Goal: Transaction & Acquisition: Purchase product/service

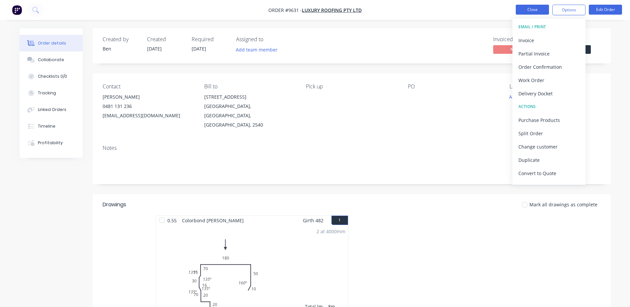
click at [523, 10] on button "Close" at bounding box center [532, 10] width 33 height 10
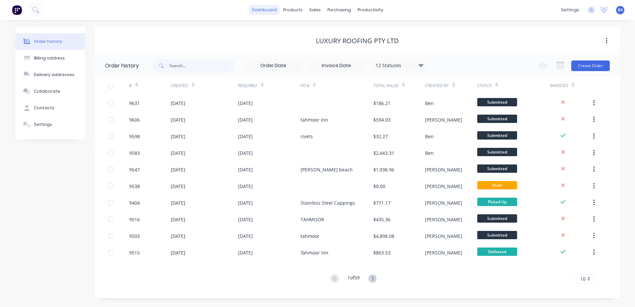
click at [269, 13] on link "dashboard" at bounding box center [264, 10] width 31 height 10
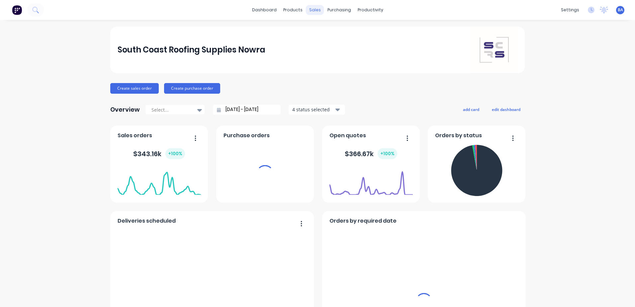
click at [316, 12] on div "sales" at bounding box center [315, 10] width 18 height 10
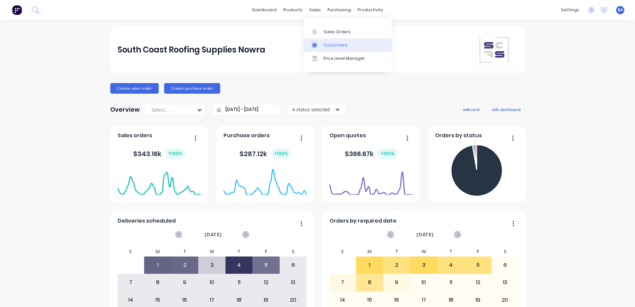
click at [321, 43] on div at bounding box center [316, 45] width 10 height 6
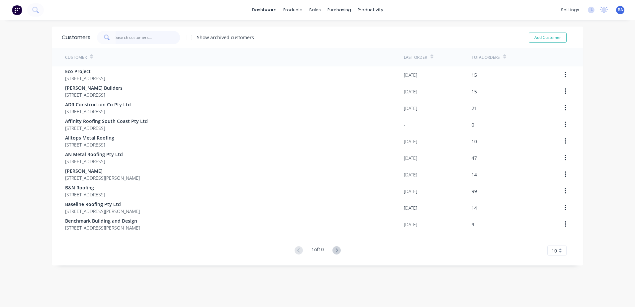
click at [123, 39] on input "text" at bounding box center [148, 37] width 65 height 13
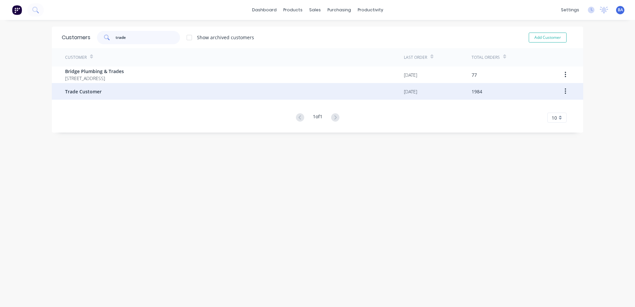
type input "trade"
click at [96, 90] on span "Trade Customer" at bounding box center [83, 91] width 37 height 7
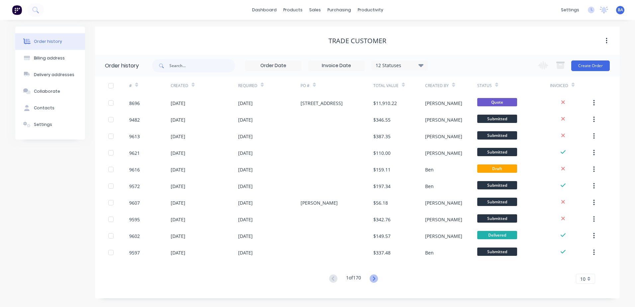
click at [376, 278] on icon at bounding box center [374, 278] width 8 height 8
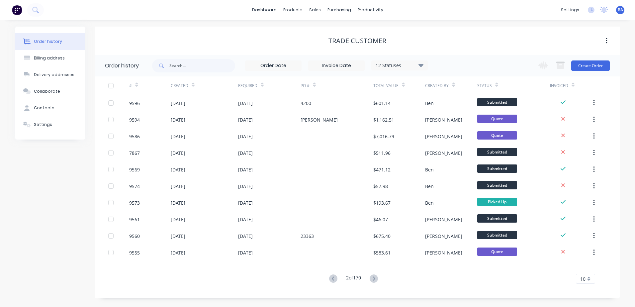
click at [376, 278] on icon at bounding box center [374, 278] width 8 height 8
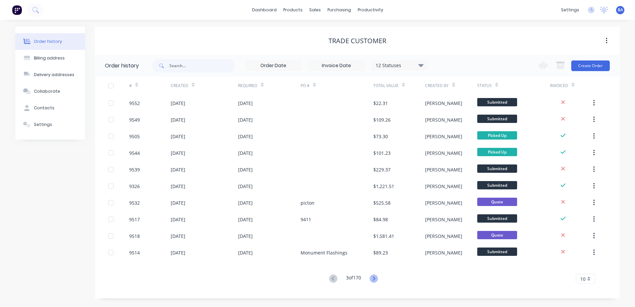
click at [375, 275] on icon at bounding box center [374, 278] width 8 height 8
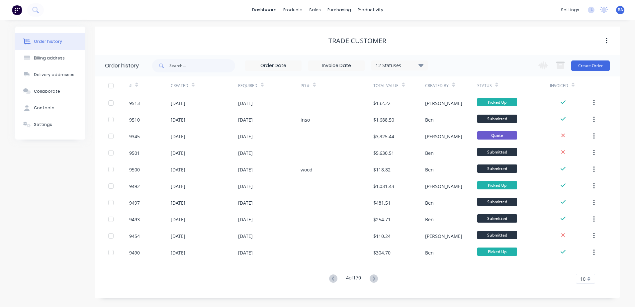
click at [329, 277] on icon at bounding box center [333, 278] width 8 height 8
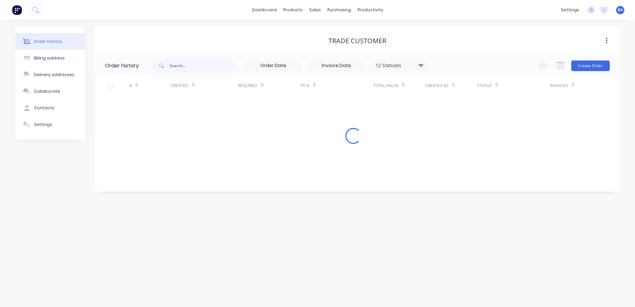
click at [329, 277] on div "Order history Billing address Delivery addresses Collaborate Contacts Settings …" at bounding box center [317, 163] width 635 height 287
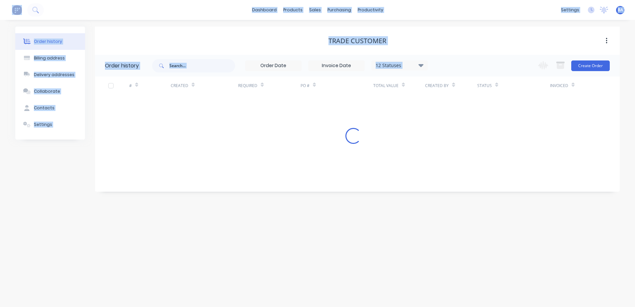
click at [329, 277] on div "Order history Billing address Delivery addresses Collaborate Contacts Settings …" at bounding box center [317, 163] width 635 height 287
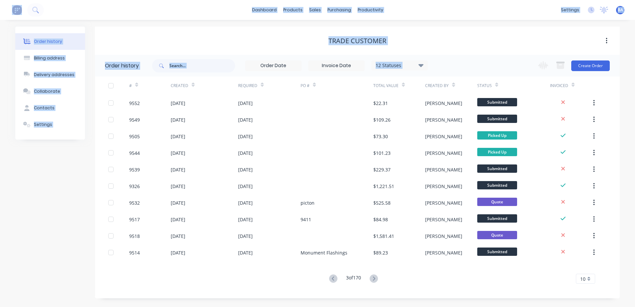
click at [330, 277] on icon at bounding box center [333, 278] width 8 height 8
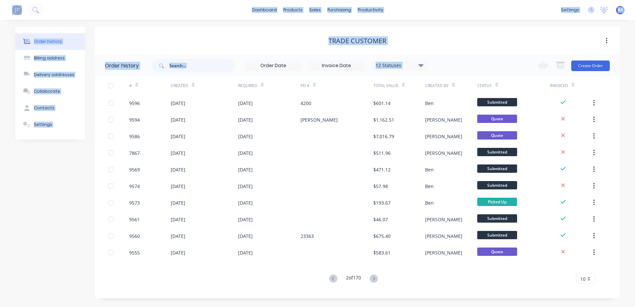
click at [331, 278] on g at bounding box center [333, 278] width 8 height 8
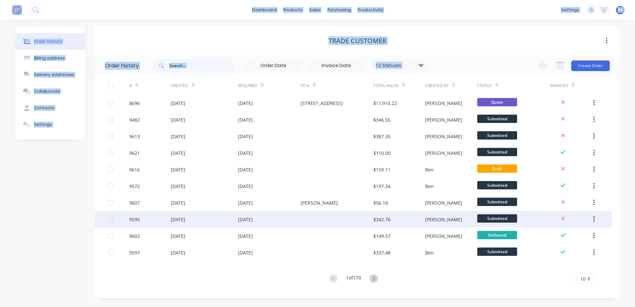
click at [355, 215] on div at bounding box center [337, 219] width 73 height 17
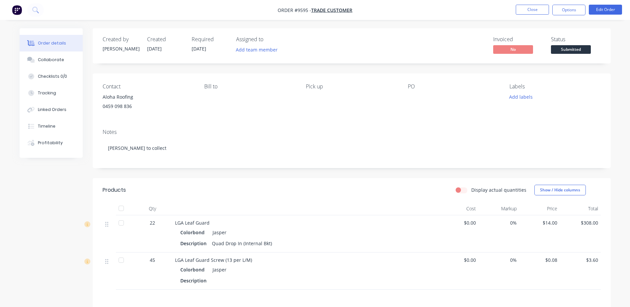
drag, startPoint x: 389, startPoint y: 48, endPoint x: 446, endPoint y: 38, distance: 57.7
click at [390, 48] on div "Invoiced No Status Submitted" at bounding box center [451, 45] width 298 height 19
click at [518, 9] on button "Close" at bounding box center [532, 10] width 33 height 10
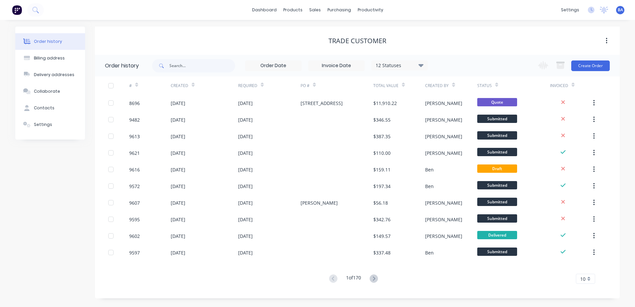
click at [421, 18] on div "dashboard products sales purchasing productivity dashboard products Product Cat…" at bounding box center [317, 10] width 635 height 20
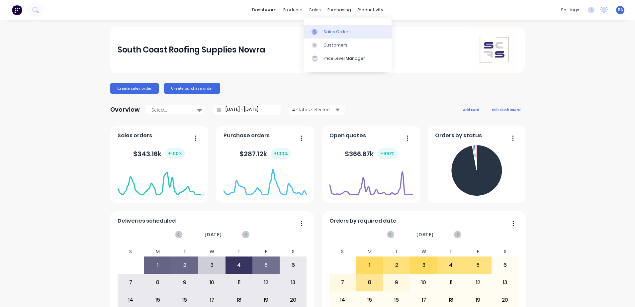
click at [318, 32] on div at bounding box center [316, 32] width 10 height 6
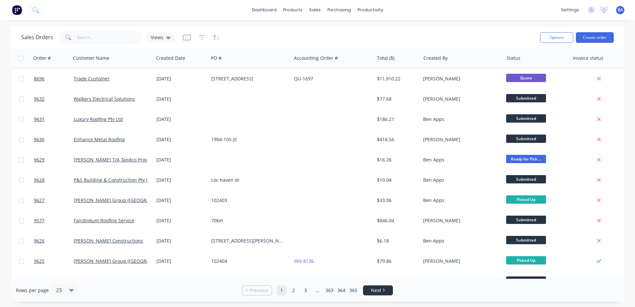
click at [376, 289] on span "Next" at bounding box center [376, 290] width 10 height 7
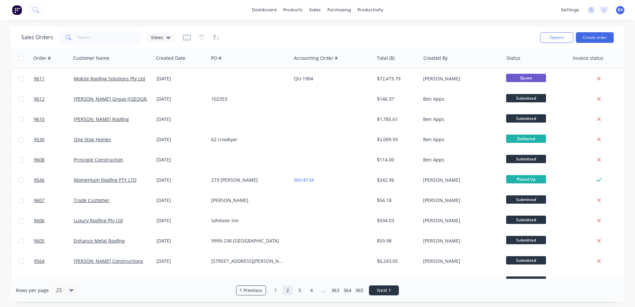
click at [376, 289] on link "Next" at bounding box center [383, 290] width 29 height 7
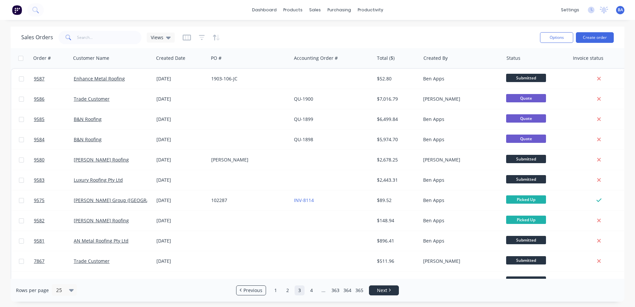
click at [376, 289] on link "Next" at bounding box center [383, 290] width 29 height 7
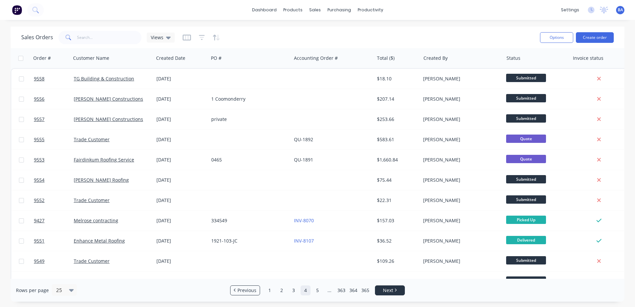
click at [385, 288] on span "Next" at bounding box center [388, 290] width 10 height 7
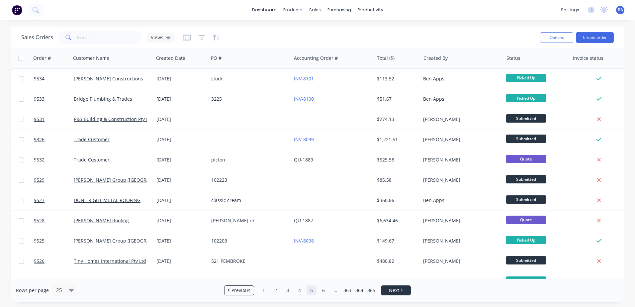
click at [388, 288] on link "Next" at bounding box center [395, 290] width 29 height 7
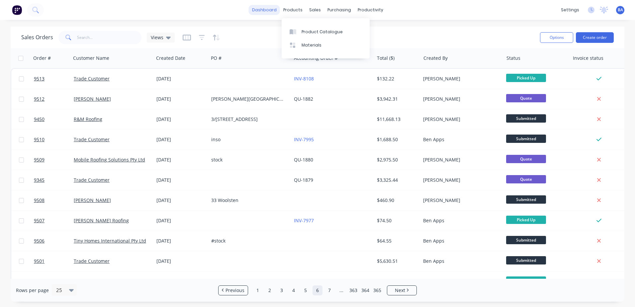
click at [274, 12] on link "dashboard" at bounding box center [264, 10] width 31 height 10
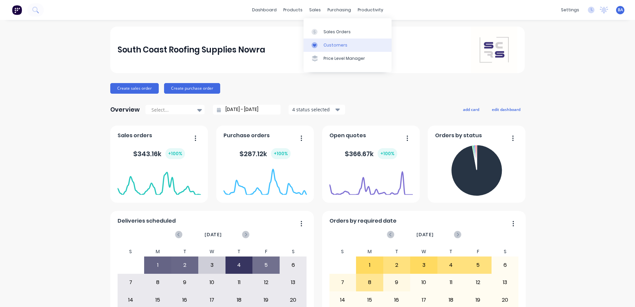
click at [316, 41] on link "Customers" at bounding box center [347, 45] width 88 height 13
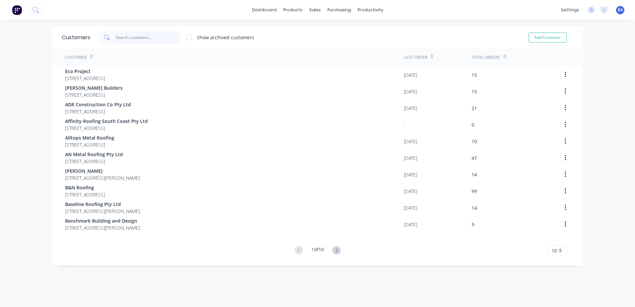
click at [166, 38] on input "text" at bounding box center [148, 37] width 65 height 13
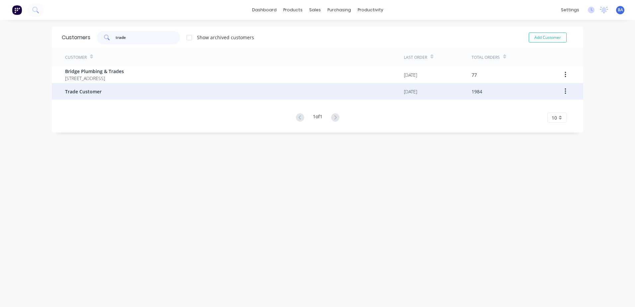
type input "trade"
click at [94, 91] on span "Trade Customer" at bounding box center [83, 91] width 37 height 7
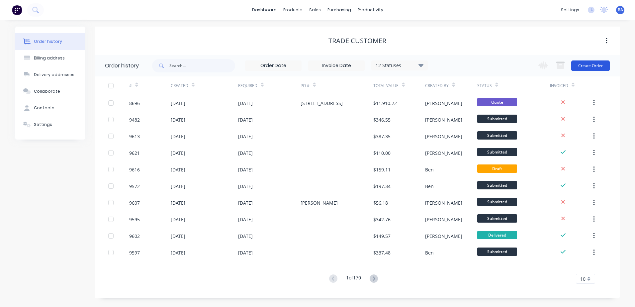
click at [587, 65] on button "Create Order" at bounding box center [590, 65] width 39 height 11
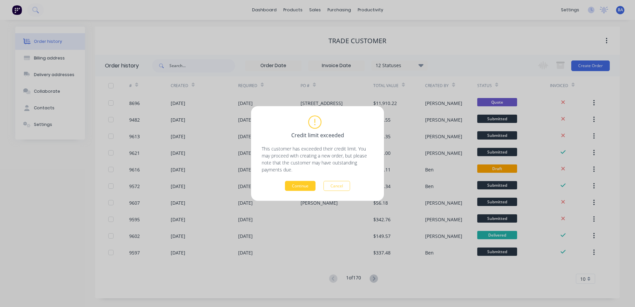
click at [307, 186] on button "Continue" at bounding box center [300, 186] width 31 height 10
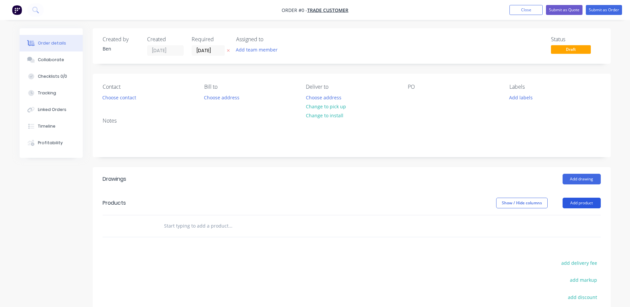
click at [577, 204] on button "Add product" at bounding box center [581, 203] width 38 height 11
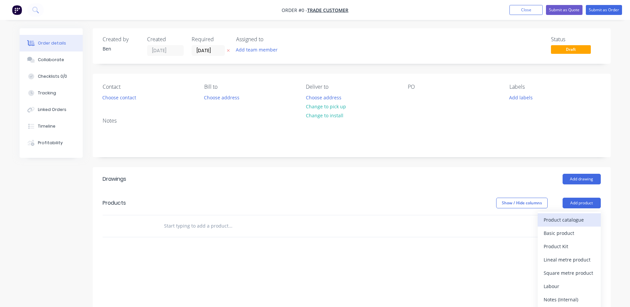
click at [567, 220] on div "Product catalogue" at bounding box center [569, 220] width 51 height 10
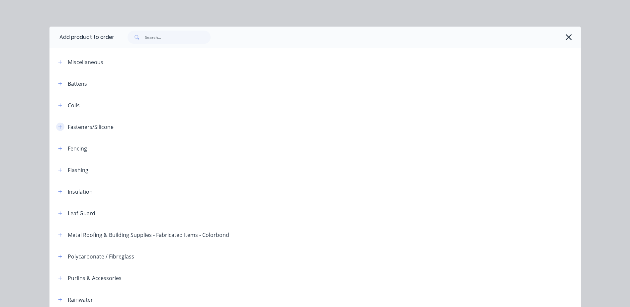
click at [59, 128] on icon "button" at bounding box center [60, 127] width 4 height 5
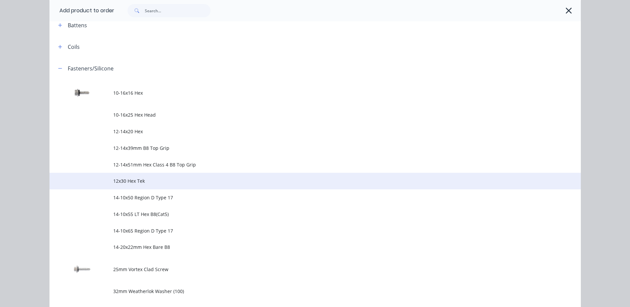
scroll to position [199, 0]
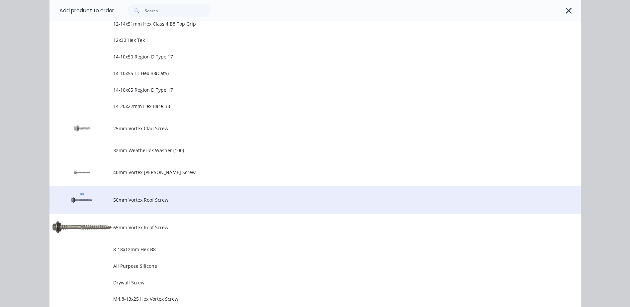
click at [172, 206] on td "50mm Vortex Roof Screw" at bounding box center [347, 200] width 468 height 28
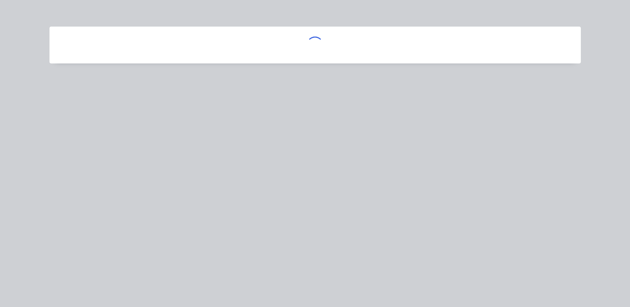
scroll to position [0, 0]
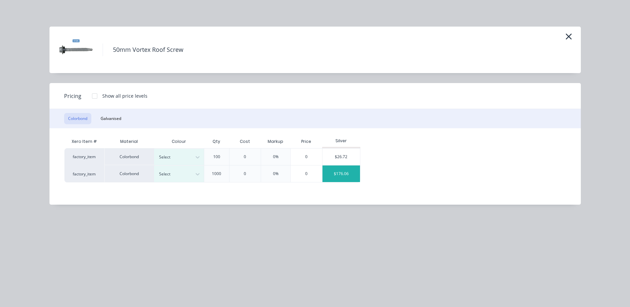
click at [339, 172] on div "$176.06" at bounding box center [341, 173] width 38 height 17
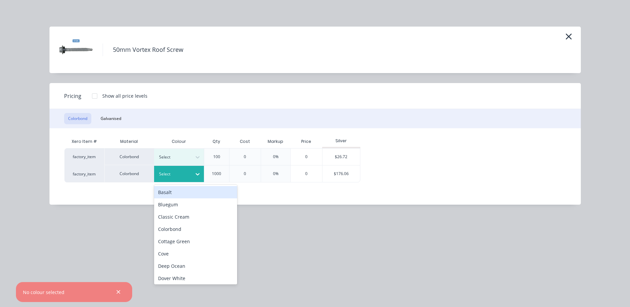
click at [184, 169] on div "Select" at bounding box center [179, 174] width 50 height 16
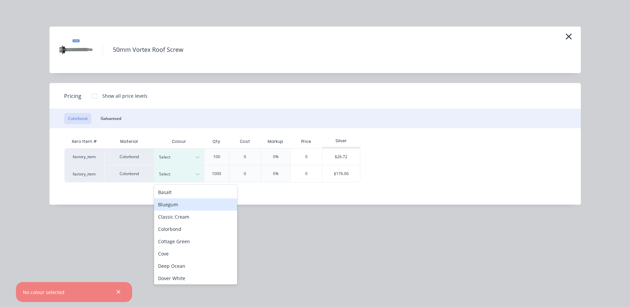
click at [185, 204] on div "Bluegum" at bounding box center [195, 204] width 83 height 12
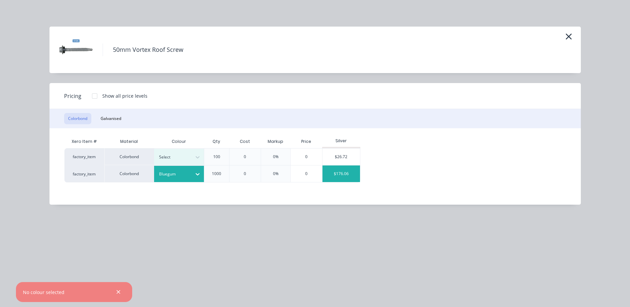
click at [328, 180] on div "$176.06" at bounding box center [341, 173] width 38 height 17
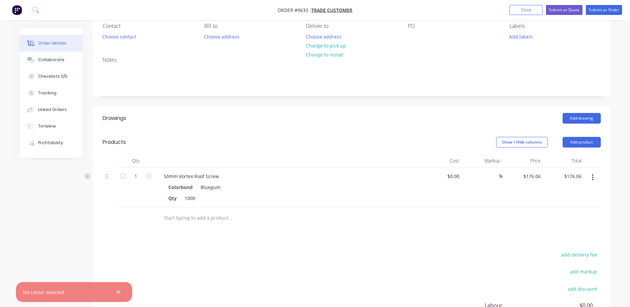
scroll to position [152, 0]
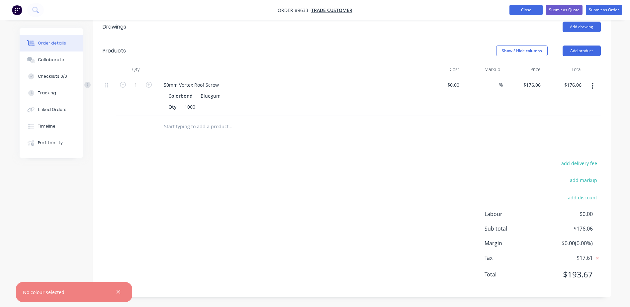
click at [525, 9] on button "Close" at bounding box center [525, 10] width 33 height 10
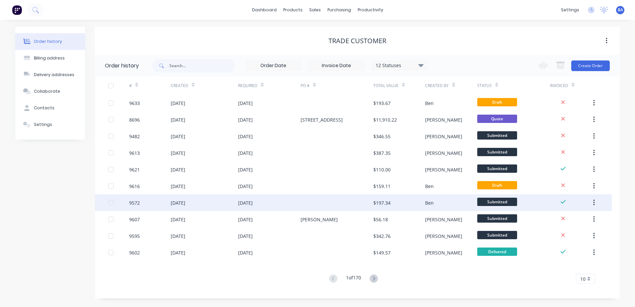
click at [391, 204] on div "$197.34" at bounding box center [399, 202] width 52 height 17
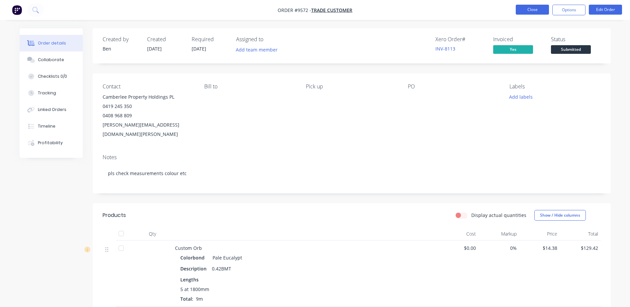
click at [523, 8] on button "Close" at bounding box center [532, 10] width 33 height 10
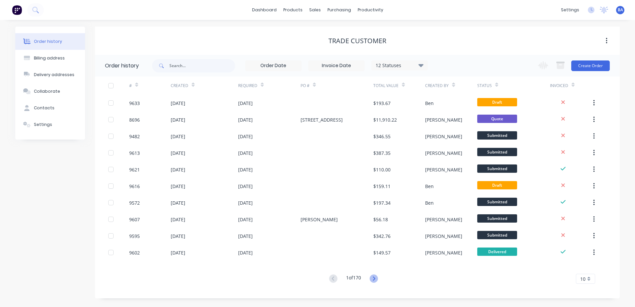
click at [375, 277] on icon at bounding box center [374, 278] width 2 height 4
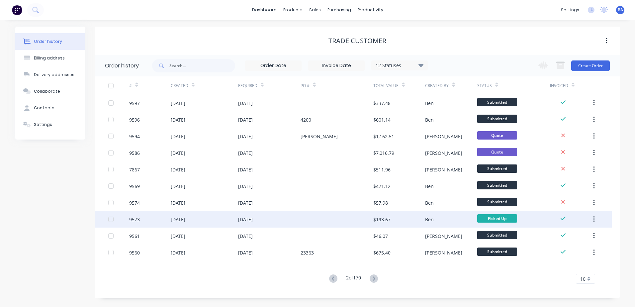
click at [398, 221] on div "$193.67" at bounding box center [399, 219] width 52 height 17
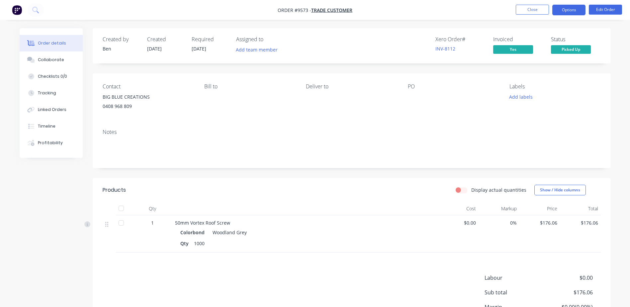
click at [571, 10] on button "Options" at bounding box center [568, 10] width 33 height 11
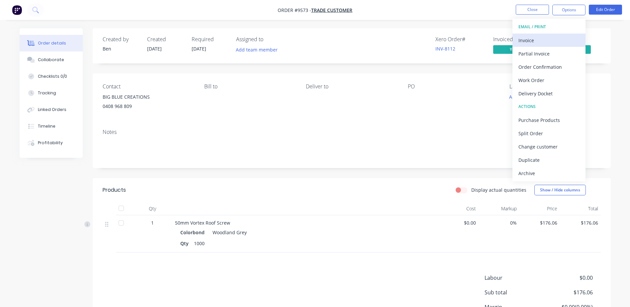
click at [544, 41] on div "Invoice" at bounding box center [548, 41] width 61 height 10
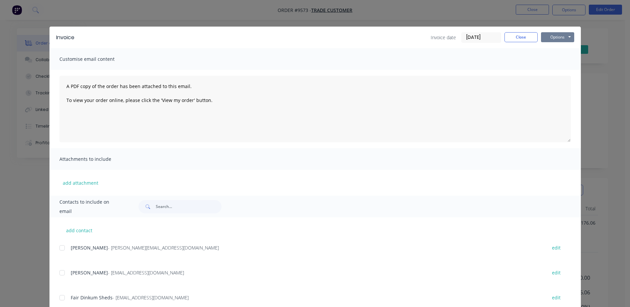
click at [546, 37] on button "Options" at bounding box center [557, 37] width 33 height 10
click at [554, 59] on button "Print" at bounding box center [562, 59] width 43 height 11
click at [504, 37] on button "Close" at bounding box center [520, 37] width 33 height 10
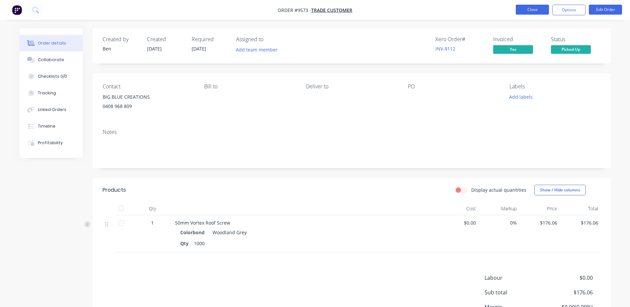
click at [539, 8] on button "Close" at bounding box center [532, 10] width 33 height 10
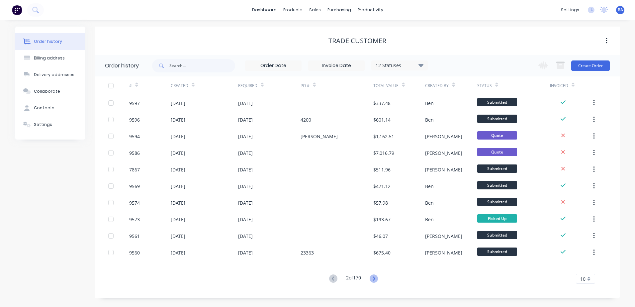
click at [374, 277] on icon at bounding box center [374, 278] width 8 height 8
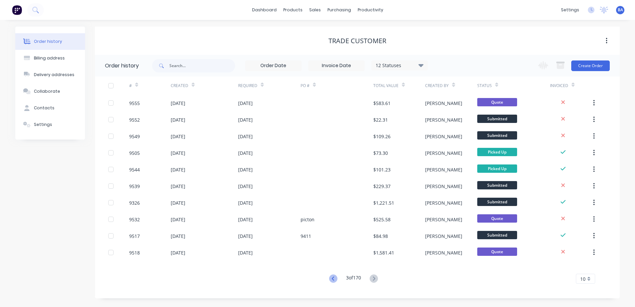
click at [330, 277] on icon at bounding box center [333, 278] width 8 height 8
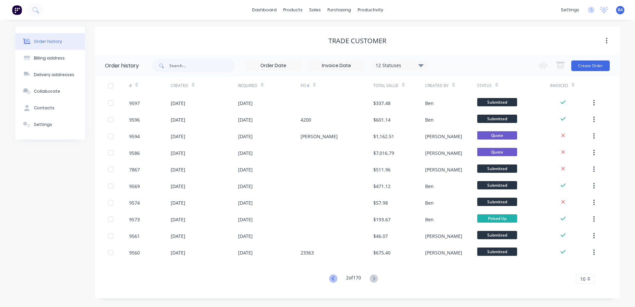
click at [332, 279] on icon at bounding box center [333, 278] width 8 height 8
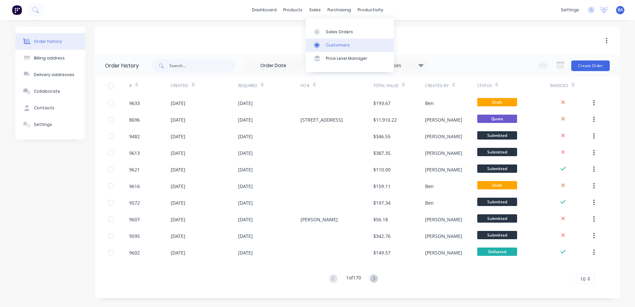
click at [318, 44] on icon at bounding box center [316, 45] width 3 height 3
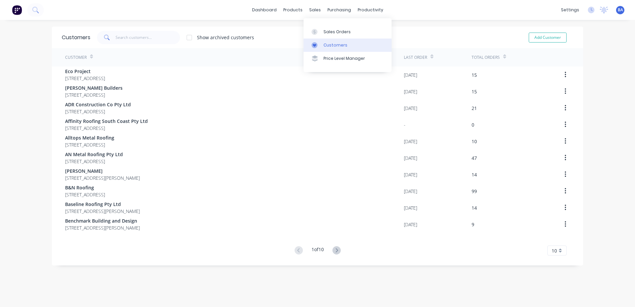
click at [312, 44] on icon at bounding box center [314, 45] width 6 height 6
click at [135, 35] on input "text" at bounding box center [148, 37] width 65 height 13
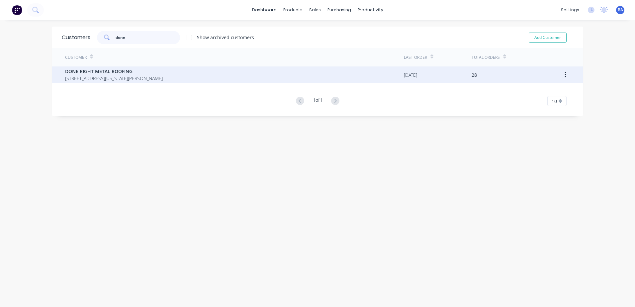
type input "done"
click at [141, 76] on span "[STREET_ADDRESS][US_STATE][PERSON_NAME]" at bounding box center [114, 78] width 98 height 7
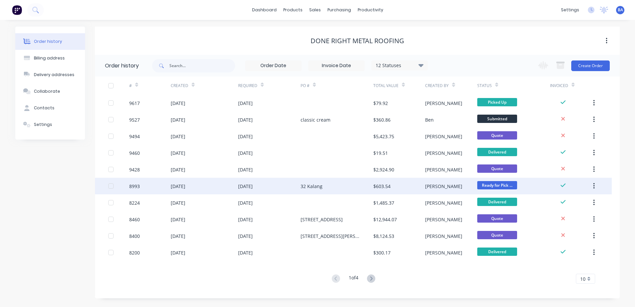
click at [320, 186] on div "32 Kalang" at bounding box center [312, 186] width 22 height 7
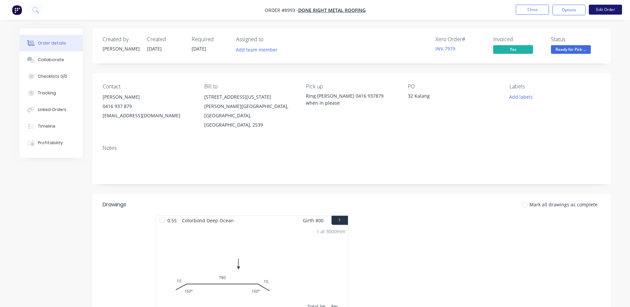
click at [598, 7] on button "Edit Order" at bounding box center [605, 10] width 33 height 10
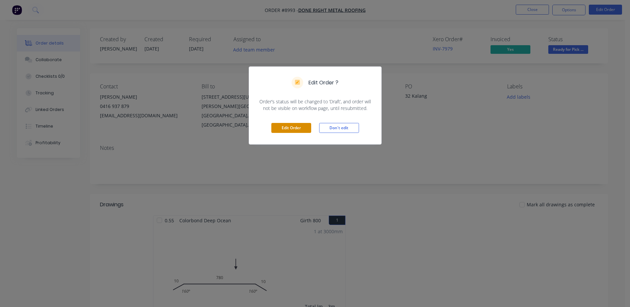
click at [297, 127] on button "Edit Order" at bounding box center [291, 128] width 40 height 10
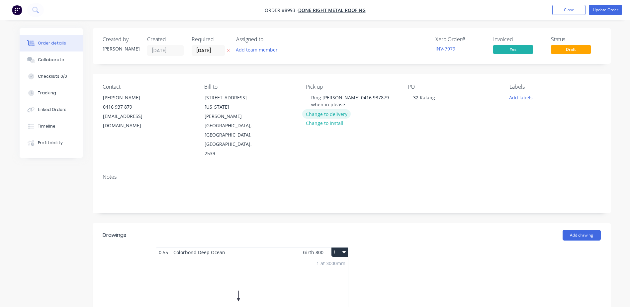
click at [322, 114] on button "Change to delivery" at bounding box center [326, 113] width 48 height 9
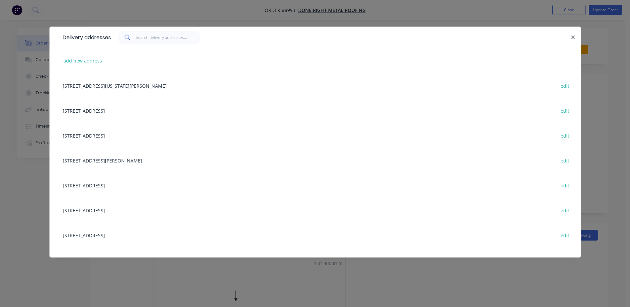
click at [78, 135] on div "[STREET_ADDRESS] edit" at bounding box center [314, 135] width 511 height 25
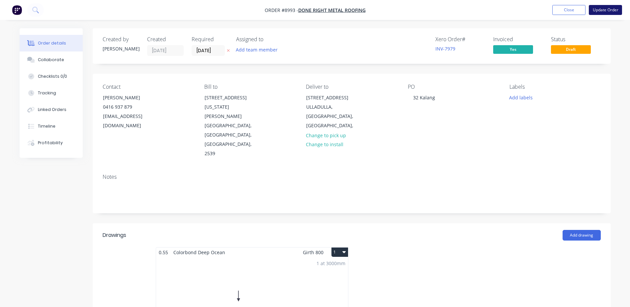
click at [604, 9] on button "Update Order" at bounding box center [605, 10] width 33 height 10
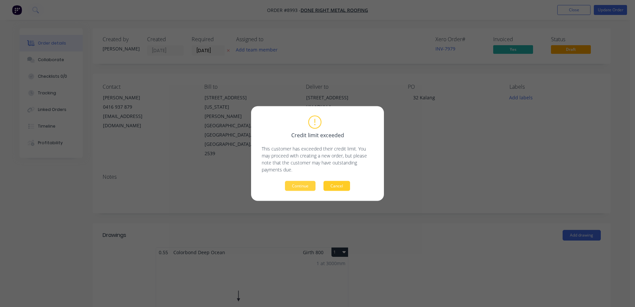
click at [332, 182] on button "Cancel" at bounding box center [336, 186] width 27 height 10
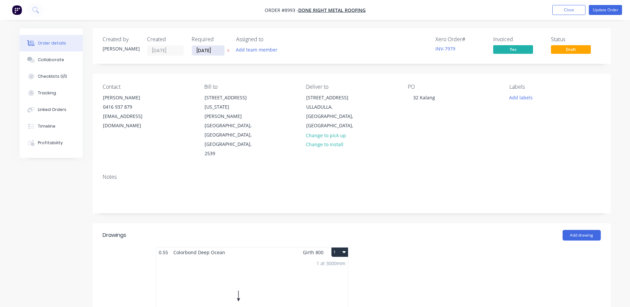
click at [212, 50] on input "[DATE]" at bounding box center [208, 50] width 33 height 10
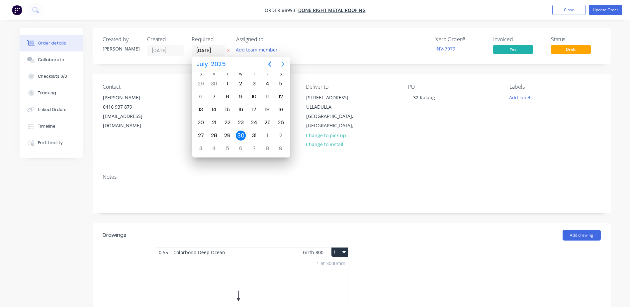
click at [282, 63] on icon "Next page" at bounding box center [283, 64] width 8 height 8
click at [230, 95] on div "9" at bounding box center [227, 97] width 10 height 10
type input "[DATE]"
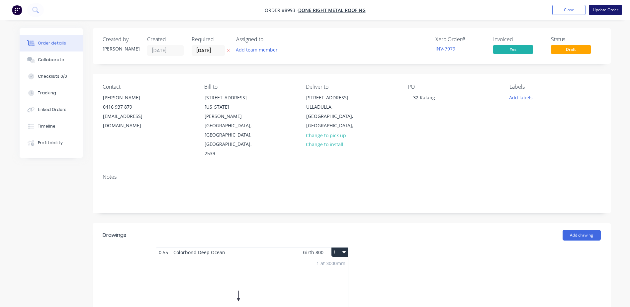
click at [599, 10] on button "Update Order" at bounding box center [605, 10] width 33 height 10
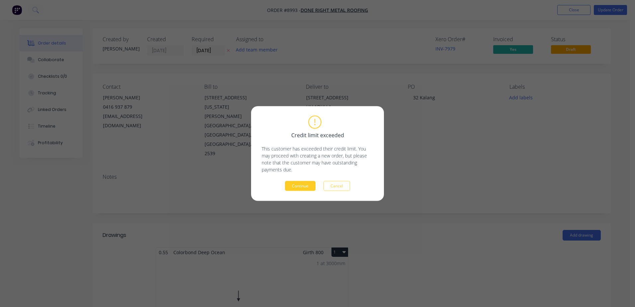
click at [291, 184] on button "Continue" at bounding box center [300, 186] width 31 height 10
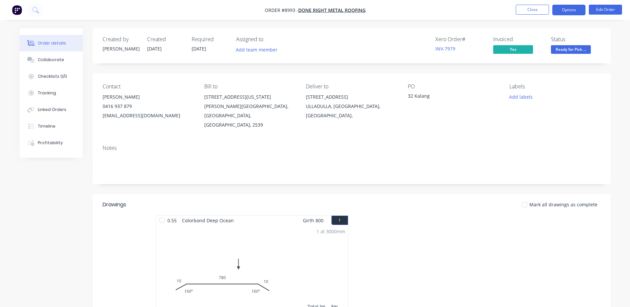
click at [567, 6] on button "Options" at bounding box center [568, 10] width 33 height 11
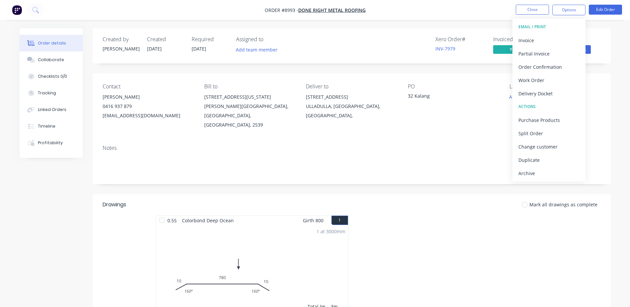
click at [541, 89] on div "Delivery Docket" at bounding box center [548, 94] width 61 height 10
click at [548, 67] on div "Without pricing" at bounding box center [548, 67] width 61 height 10
click at [451, 139] on div "Notes" at bounding box center [352, 161] width 518 height 44
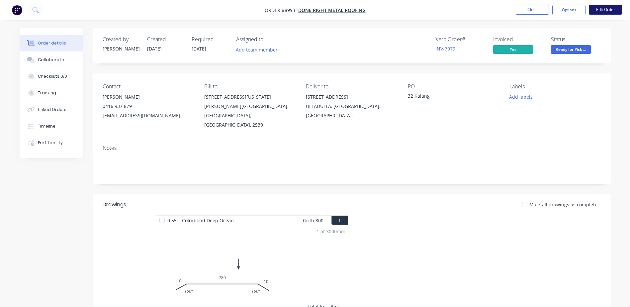
click at [602, 8] on button "Edit Order" at bounding box center [605, 10] width 33 height 10
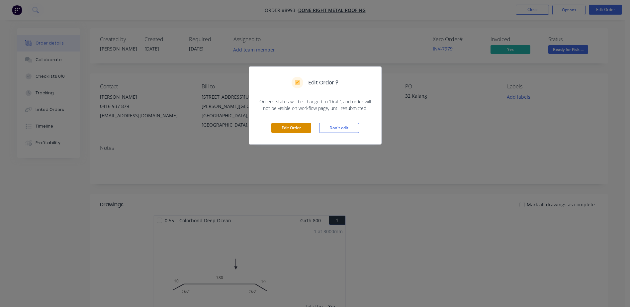
click at [305, 126] on button "Edit Order" at bounding box center [291, 128] width 40 height 10
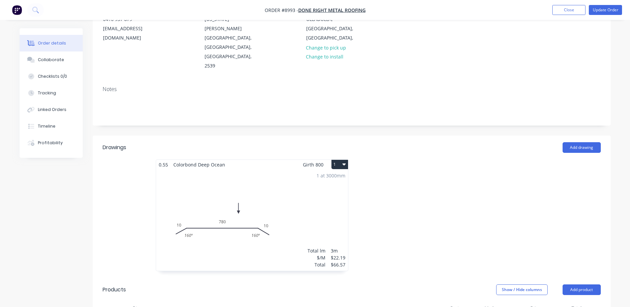
scroll to position [199, 0]
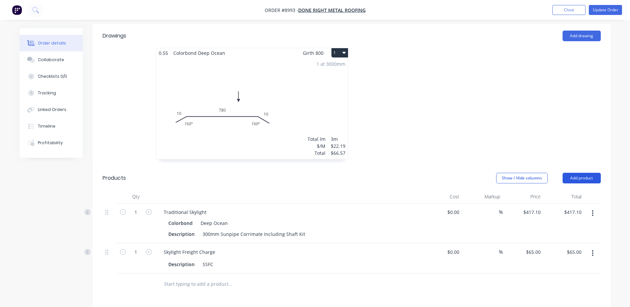
click at [574, 173] on button "Add product" at bounding box center [581, 178] width 38 height 11
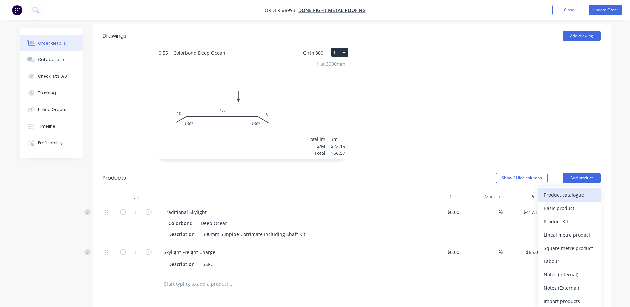
click at [574, 190] on div "Product catalogue" at bounding box center [569, 195] width 51 height 10
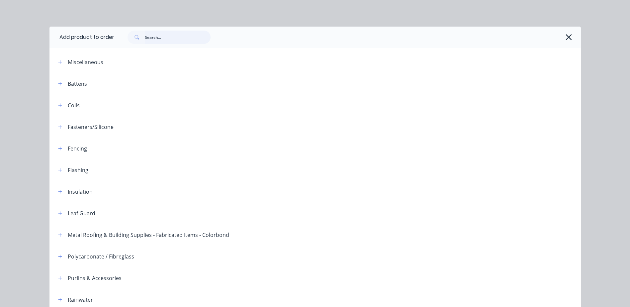
click at [161, 39] on input "text" at bounding box center [178, 37] width 66 height 13
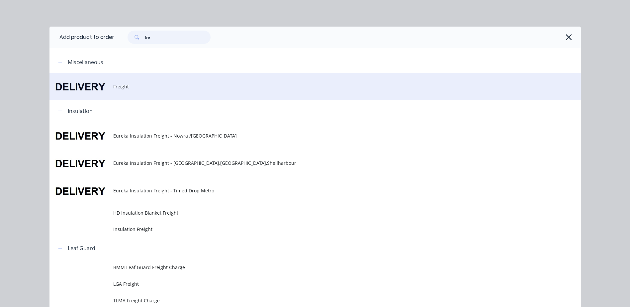
type input "fre"
click at [127, 85] on span "Freight" at bounding box center [300, 86] width 374 height 7
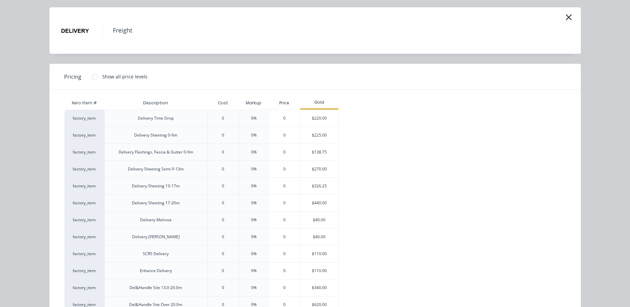
scroll to position [66, 0]
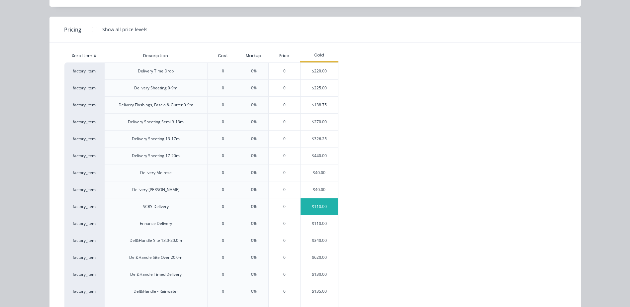
click at [321, 205] on div "$110.00" at bounding box center [320, 206] width 38 height 17
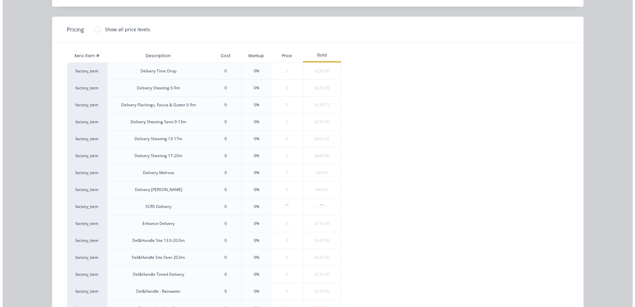
scroll to position [0, 0]
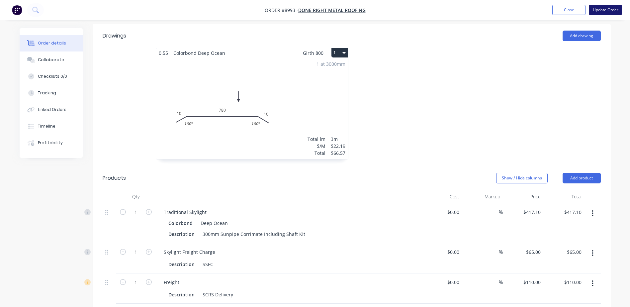
click at [602, 9] on button "Update Order" at bounding box center [605, 10] width 33 height 10
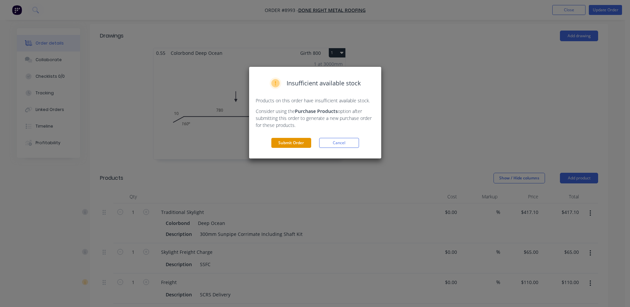
click at [296, 139] on button "Submit Order" at bounding box center [291, 143] width 40 height 10
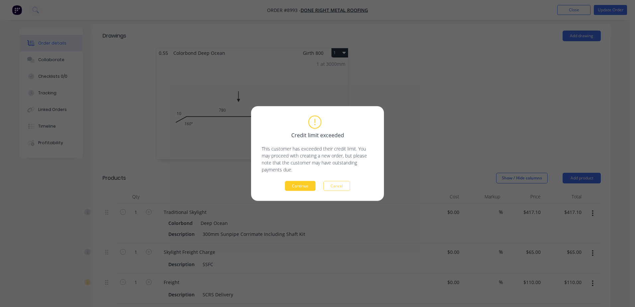
click at [298, 186] on button "Continue" at bounding box center [300, 186] width 31 height 10
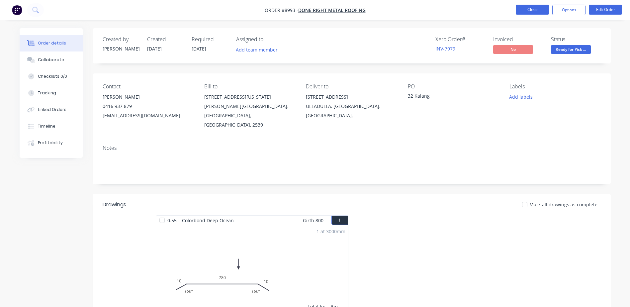
click at [540, 9] on button "Close" at bounding box center [532, 10] width 33 height 10
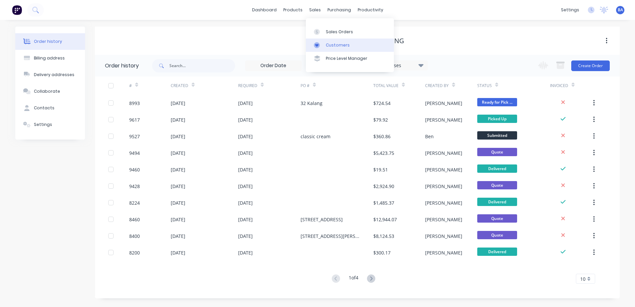
click at [322, 43] on div at bounding box center [319, 45] width 10 height 6
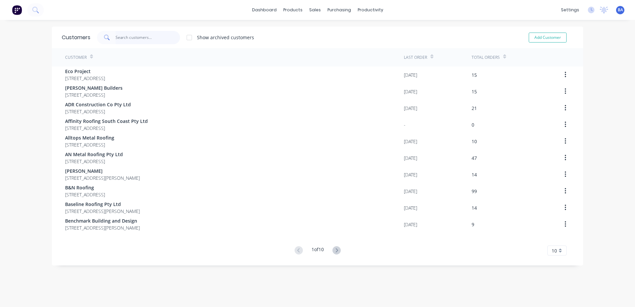
click at [157, 38] on input "text" at bounding box center [148, 37] width 65 height 13
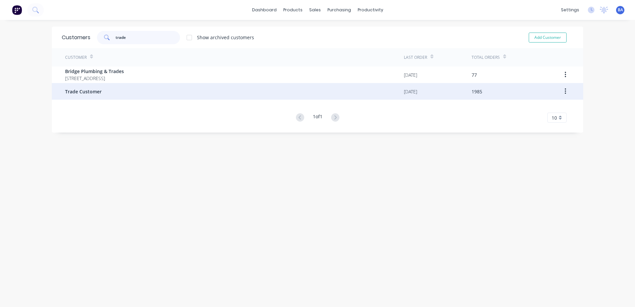
type input "trade"
click at [111, 92] on div "Trade Customer" at bounding box center [234, 91] width 339 height 17
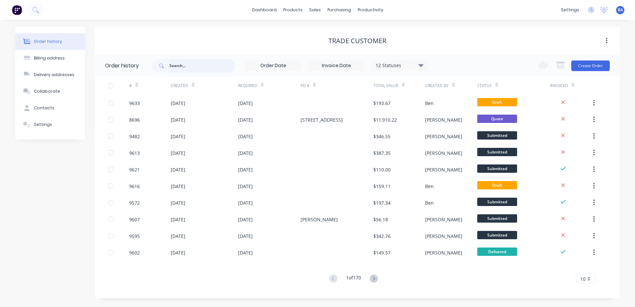
click at [202, 65] on input "text" at bounding box center [202, 65] width 66 height 13
type input "7"
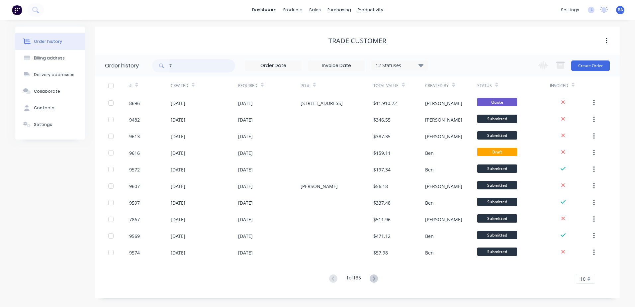
click at [183, 65] on input "7" at bounding box center [202, 65] width 66 height 13
type input "78"
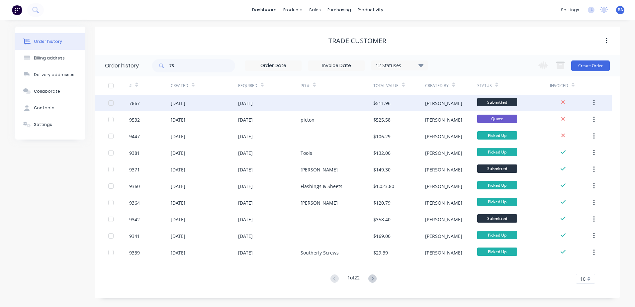
click at [313, 98] on div at bounding box center [337, 103] width 73 height 17
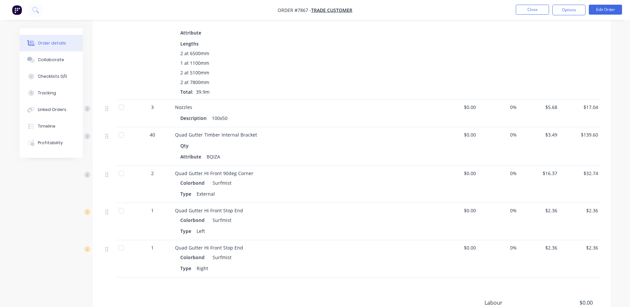
scroll to position [199, 0]
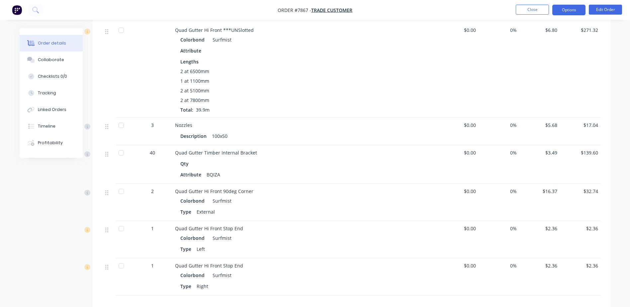
click at [557, 9] on button "Options" at bounding box center [568, 10] width 33 height 11
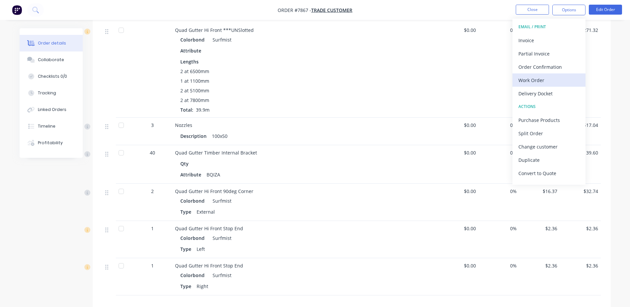
click at [542, 76] on div "Work Order" at bounding box center [548, 80] width 61 height 10
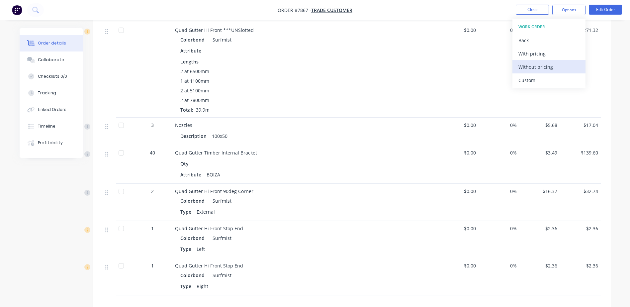
click at [544, 69] on div "Without pricing" at bounding box center [548, 67] width 61 height 10
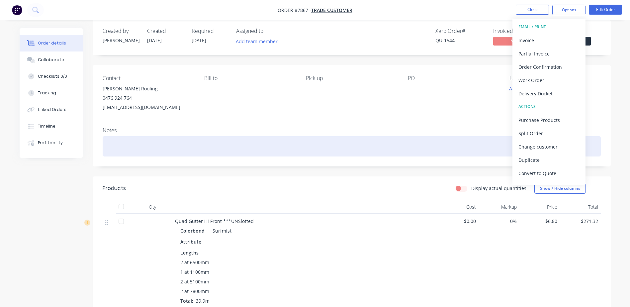
scroll to position [7, 0]
